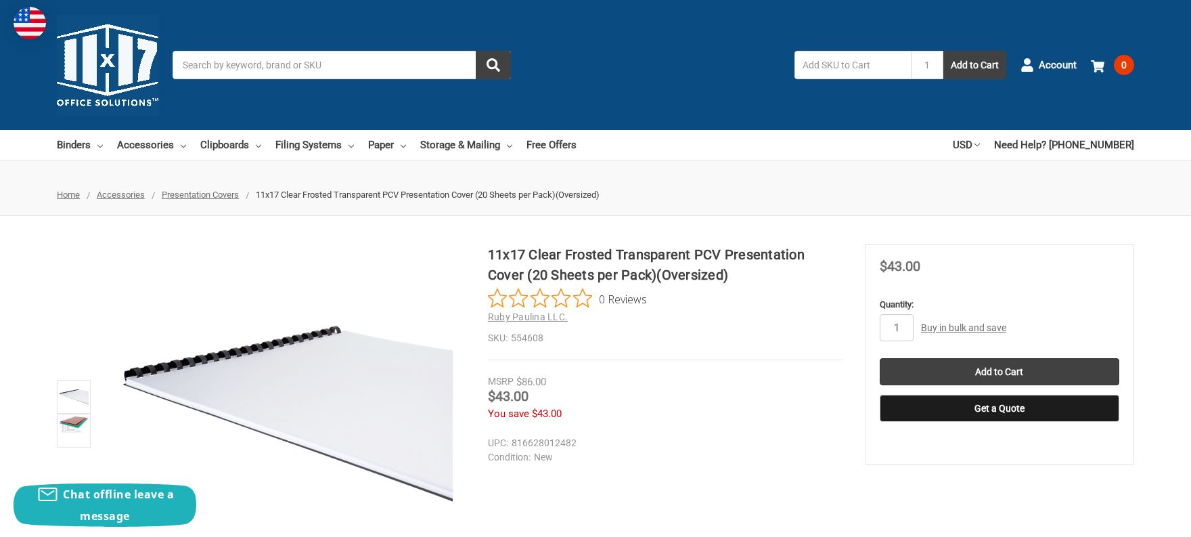
click at [188, 194] on span "Presentation Covers" at bounding box center [200, 194] width 77 height 10
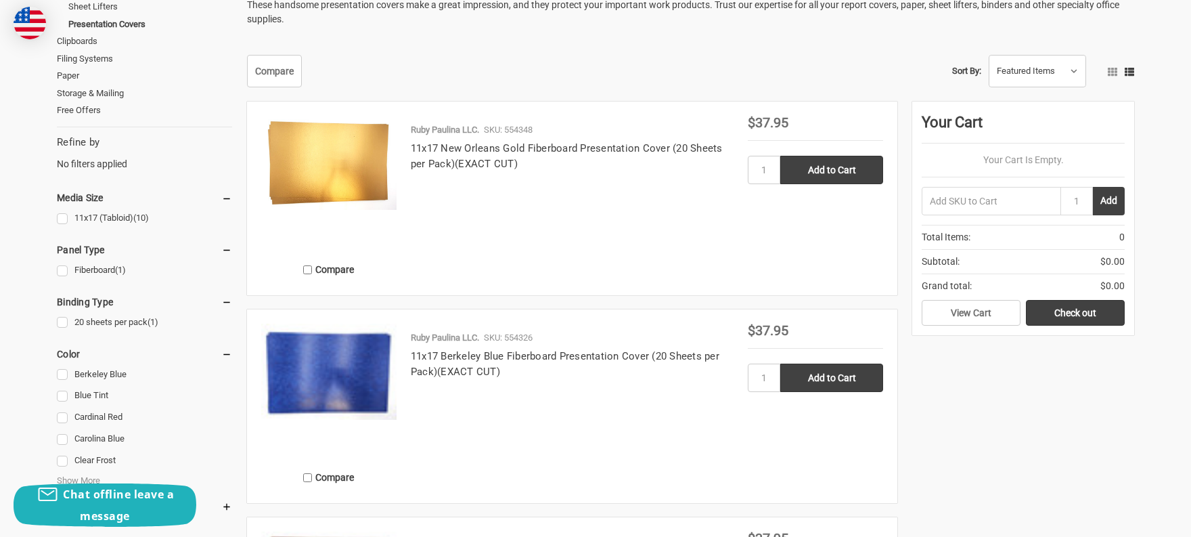
scroll to position [406, 0]
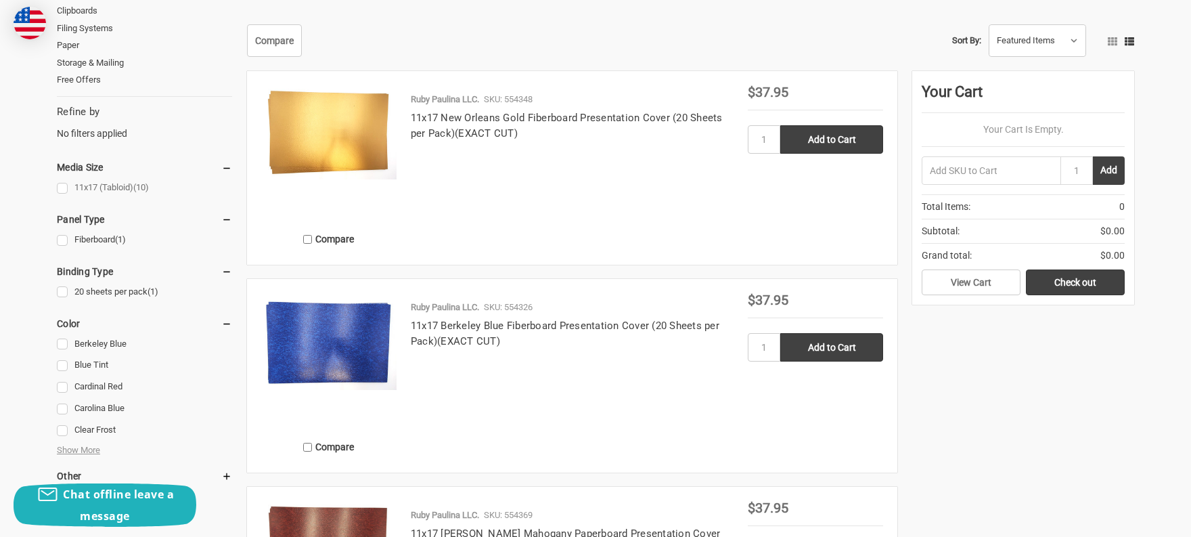
click at [60, 187] on link "11x17 (Tabloid) (10)" at bounding box center [144, 188] width 175 height 18
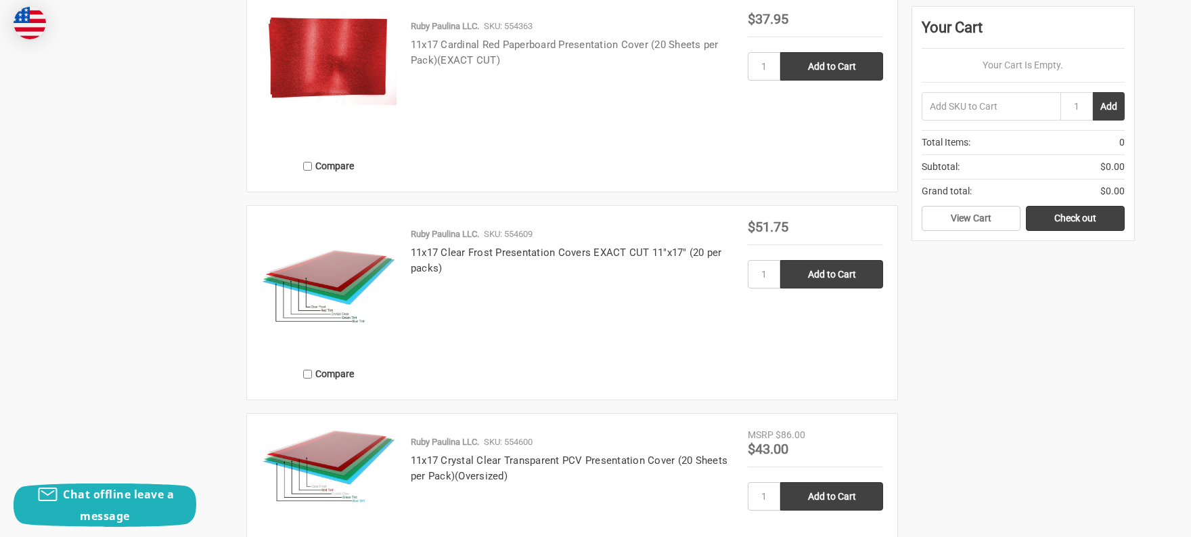
scroll to position [1285, 0]
